Goal: Task Accomplishment & Management: Use online tool/utility

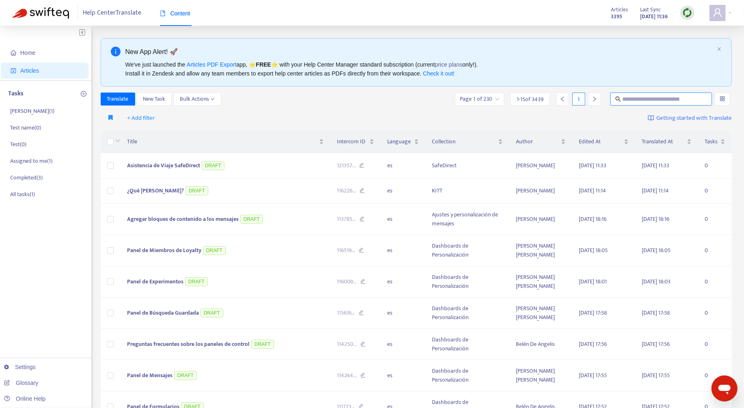
click at [640, 100] on input "text" at bounding box center [661, 99] width 78 height 9
paste input "**********"
type input "**********"
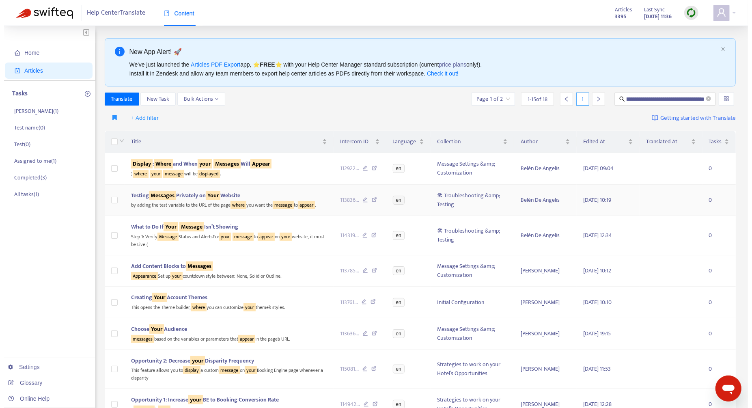
scroll to position [0, 0]
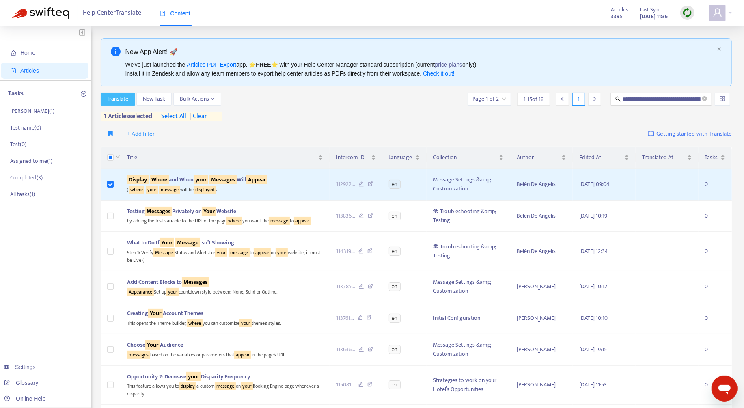
click at [109, 96] on span "Translate" at bounding box center [117, 99] width 21 height 9
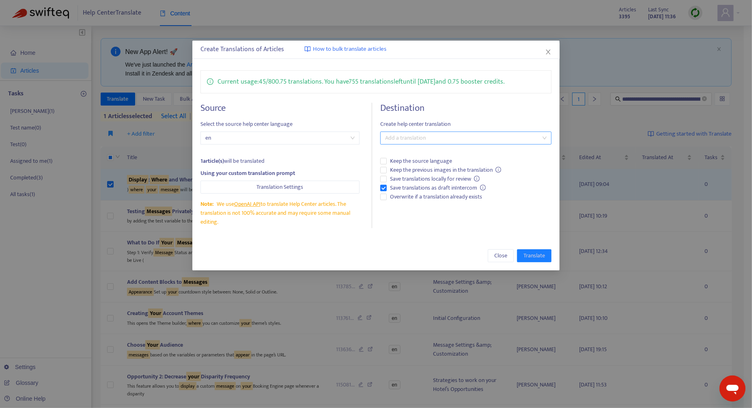
click at [430, 138] on div at bounding box center [461, 138] width 159 height 10
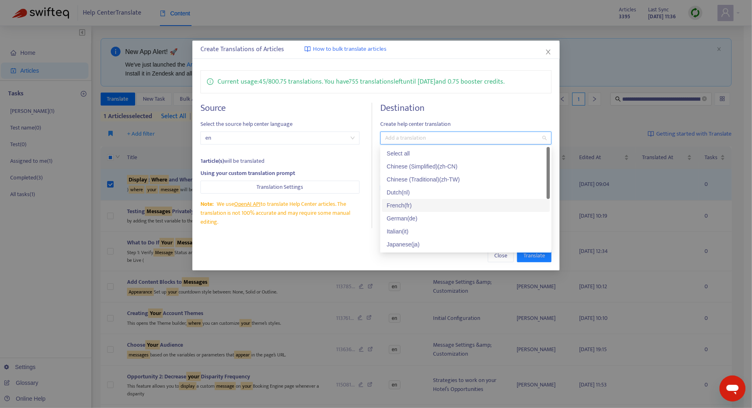
click at [422, 204] on div "French ( fr )" at bounding box center [466, 205] width 158 height 9
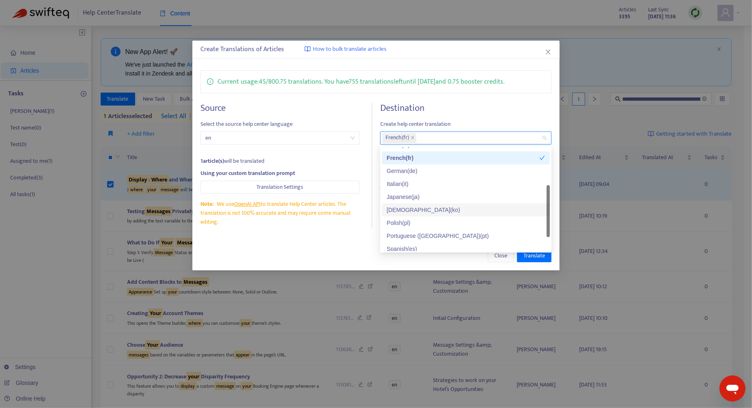
scroll to position [62, 0]
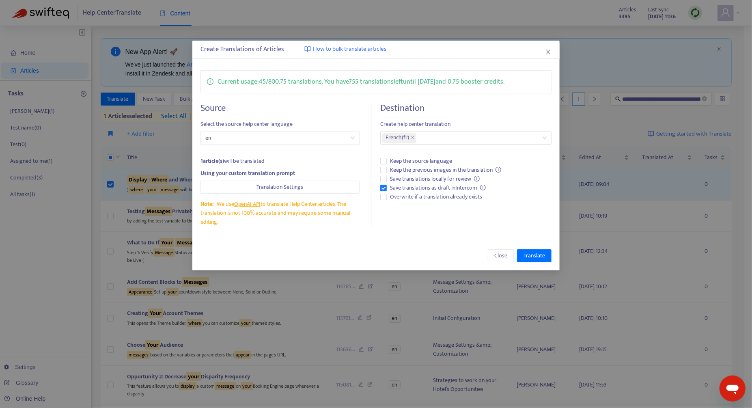
click at [139, 187] on div "Create Translations of Articles How to bulk translate articles Current usage: 4…" at bounding box center [376, 204] width 752 height 408
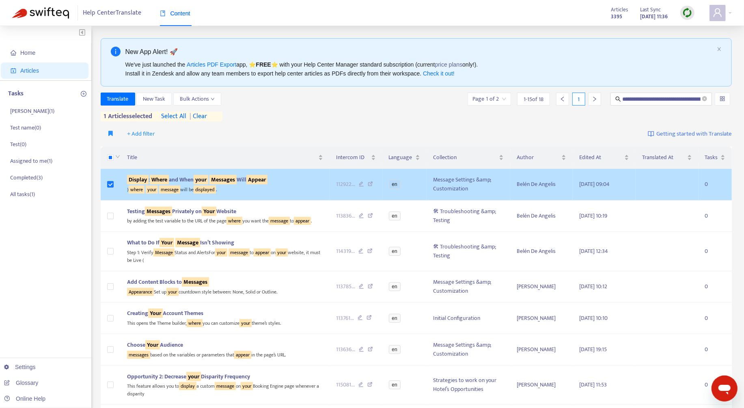
click at [172, 188] on sqkw "message" at bounding box center [169, 189] width 21 height 8
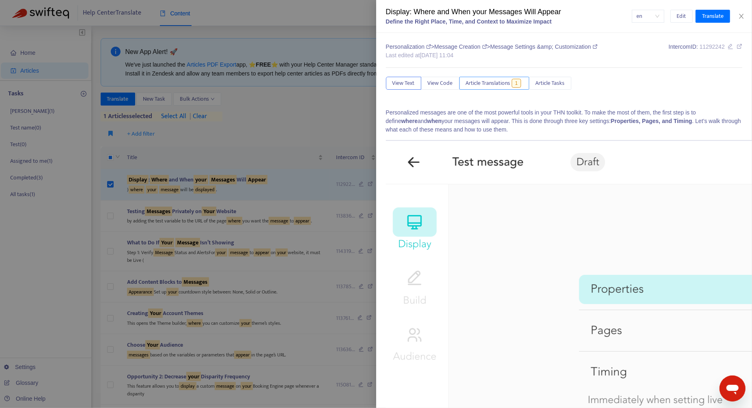
click at [501, 79] on span "Article Translations" at bounding box center [488, 83] width 45 height 9
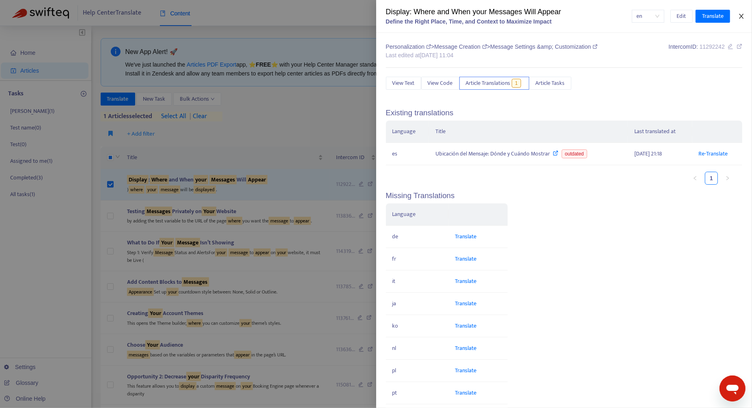
click at [744, 13] on icon "close" at bounding box center [741, 16] width 6 height 6
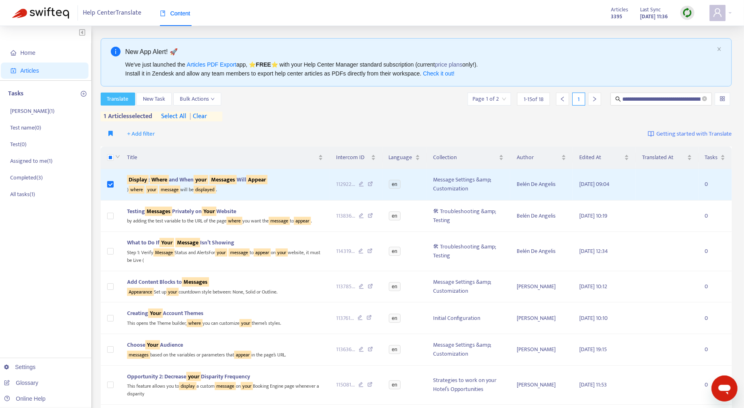
click at [119, 100] on span "Translate" at bounding box center [117, 99] width 21 height 9
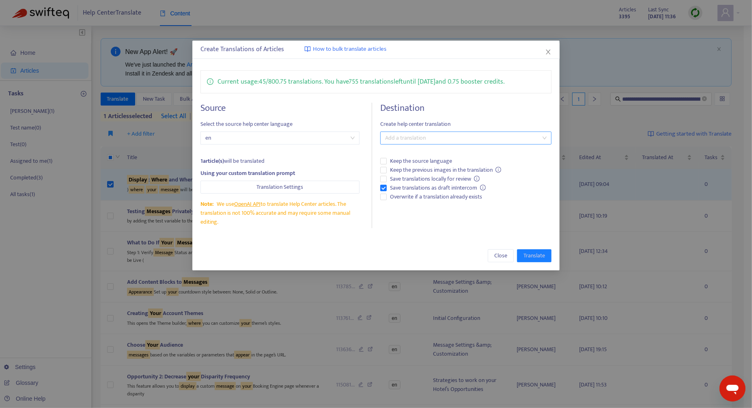
click at [430, 142] on div "Destination Create help center translation Add a translation Keep the source la…" at bounding box center [465, 165] width 171 height 125
click at [430, 140] on div at bounding box center [461, 138] width 159 height 10
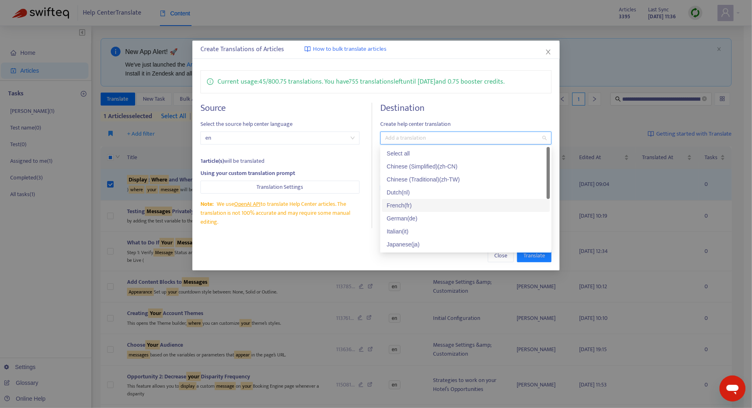
click at [435, 202] on div "French ( fr )" at bounding box center [466, 205] width 158 height 9
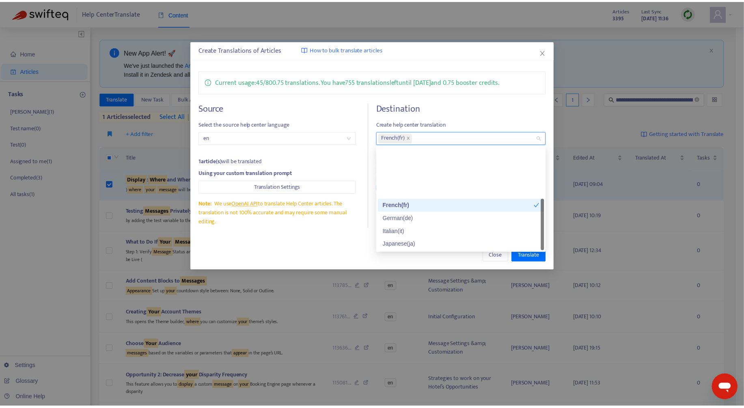
scroll to position [62, 0]
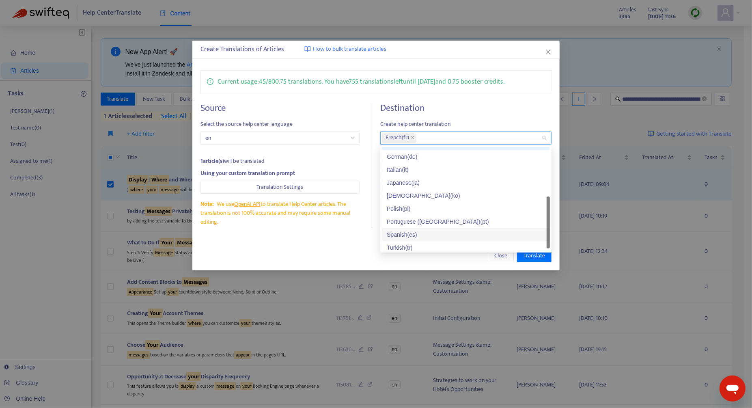
click at [431, 229] on div "Spanish ( es )" at bounding box center [466, 234] width 168 height 13
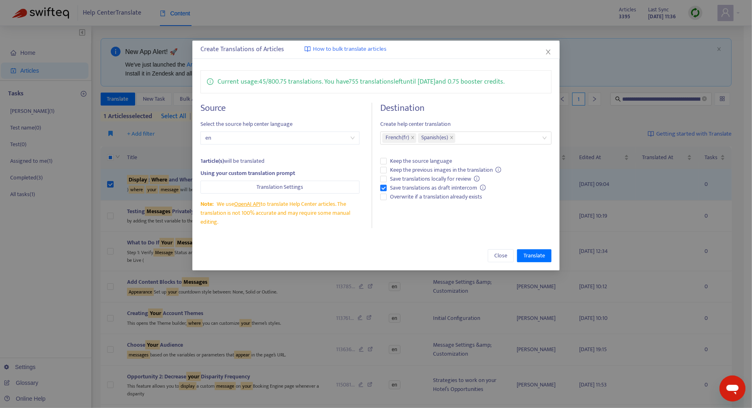
click at [332, 257] on div "Close Translate" at bounding box center [375, 255] width 351 height 13
click at [404, 197] on span "Overwrite if a translation already exists" at bounding box center [436, 196] width 99 height 9
click at [541, 255] on span "Translate" at bounding box center [533, 255] width 21 height 9
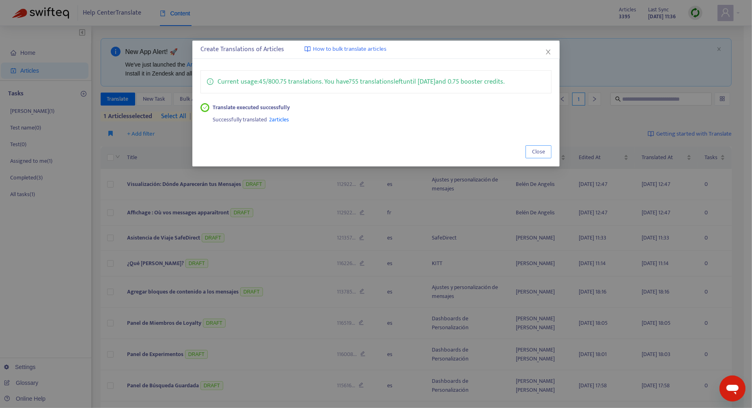
click at [536, 148] on span "Close" at bounding box center [538, 151] width 13 height 9
